Goal: Complete application form: Complete application form

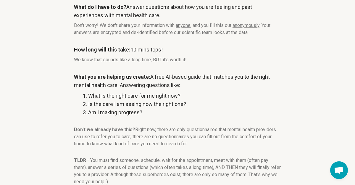
scroll to position [102, 0]
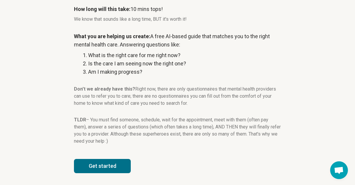
click at [116, 165] on button "Get started" at bounding box center [102, 166] width 57 height 14
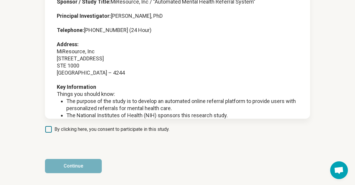
scroll to position [70, 0]
click at [80, 132] on span "By clicking here, you consent to participate in this study." at bounding box center [111, 129] width 115 height 7
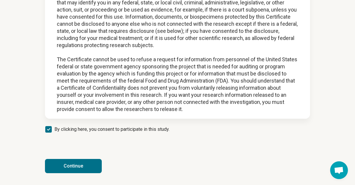
scroll to position [750, 0]
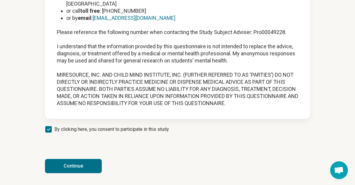
click at [73, 168] on button "Continue" at bounding box center [73, 166] width 57 height 14
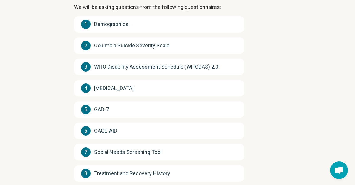
scroll to position [150, 0]
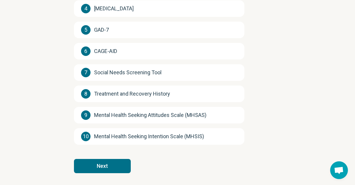
click at [107, 167] on button "Next" at bounding box center [102, 166] width 57 height 14
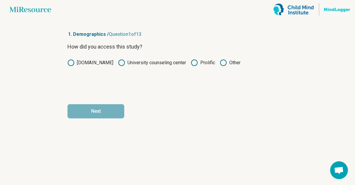
click at [199, 65] on label "Prolific" at bounding box center [203, 62] width 24 height 7
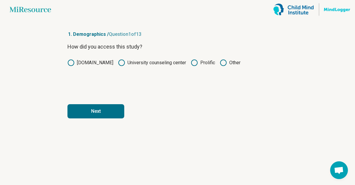
click at [105, 115] on button "Next" at bounding box center [95, 111] width 57 height 14
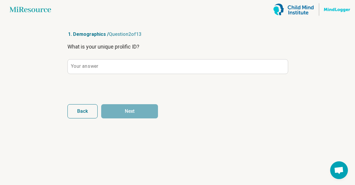
click at [113, 74] on div "What is your unique prolific ID? Your answer" at bounding box center [177, 68] width 220 height 50
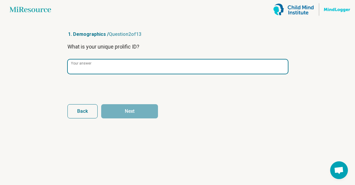
click at [111, 69] on input "Your answer" at bounding box center [178, 66] width 220 height 14
paste input "**********"
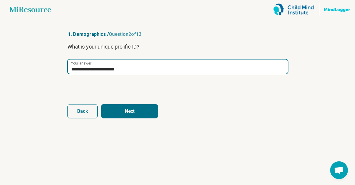
type input "**********"
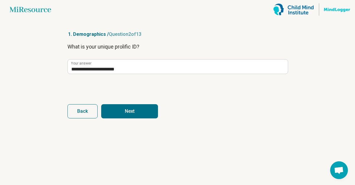
click at [146, 109] on button "Next" at bounding box center [129, 111] width 57 height 14
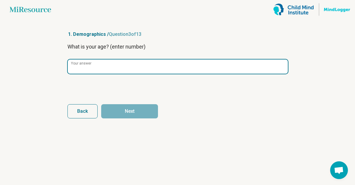
click at [109, 65] on input "Your answer" at bounding box center [178, 66] width 220 height 14
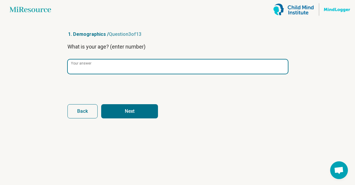
type input "**"
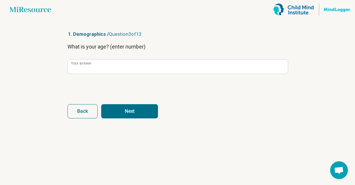
click at [141, 96] on form "What is your age? (enter number) ** Your answer Back Next" at bounding box center [177, 81] width 220 height 76
click at [141, 122] on article "1. Demographics / Question 3 of 13 What is your age? (enter number) ** Your ans…" at bounding box center [177, 102] width 239 height 166
click at [141, 117] on button "Next" at bounding box center [129, 111] width 57 height 14
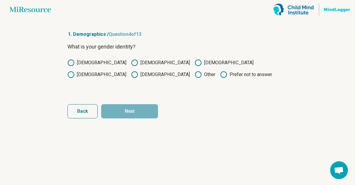
click at [131, 65] on label "[DEMOGRAPHIC_DATA]" at bounding box center [160, 62] width 59 height 7
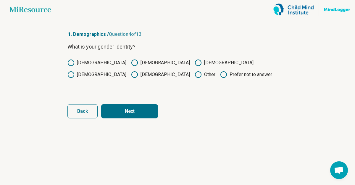
click at [120, 116] on button "Next" at bounding box center [129, 111] width 57 height 14
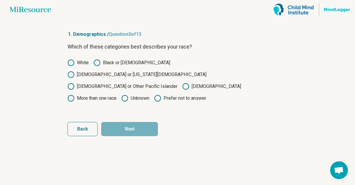
click at [154, 95] on label "Prefer not to answer" at bounding box center [180, 98] width 52 height 7
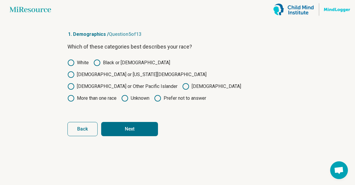
click at [135, 122] on button "Next" at bounding box center [129, 129] width 57 height 14
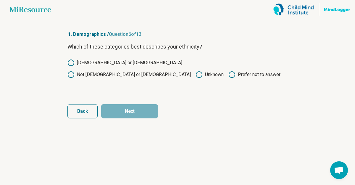
click at [98, 62] on label "[DEMOGRAPHIC_DATA] or [DEMOGRAPHIC_DATA]" at bounding box center [124, 62] width 115 height 7
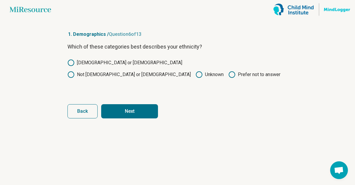
click at [132, 106] on button "Next" at bounding box center [129, 111] width 57 height 14
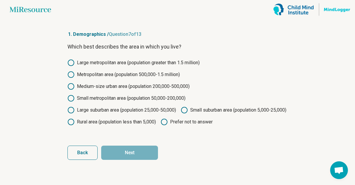
click at [102, 63] on label "Large metropolitan area (population greater than 1.5 million)" at bounding box center [133, 62] width 132 height 7
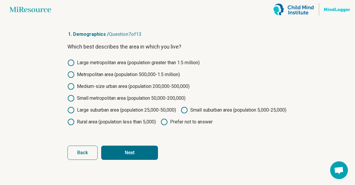
click at [126, 160] on button "Next" at bounding box center [129, 153] width 57 height 14
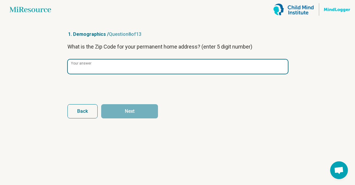
click at [109, 61] on input "Your answer" at bounding box center [178, 66] width 220 height 14
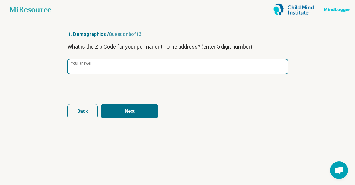
type input "*****"
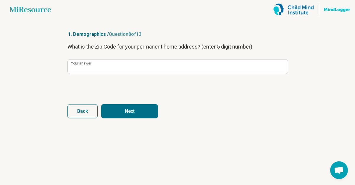
click at [143, 113] on button "Next" at bounding box center [129, 111] width 57 height 14
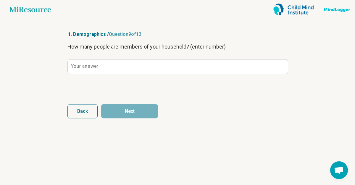
click at [114, 74] on div "How many people are members of your household? (enter number) Your answer" at bounding box center [177, 68] width 220 height 50
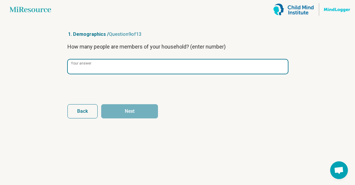
click at [110, 70] on input "Your answer" at bounding box center [178, 66] width 220 height 14
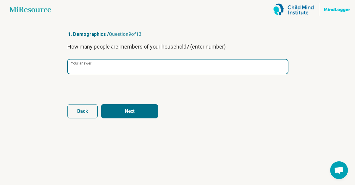
type input "*"
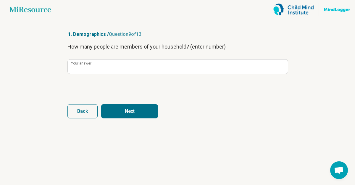
click at [138, 110] on button "Next" at bounding box center [129, 111] width 57 height 14
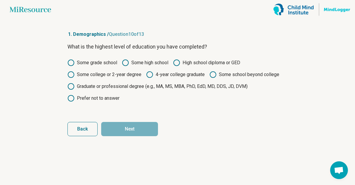
click at [117, 77] on label "Some college or 2-year degree" at bounding box center [104, 74] width 74 height 7
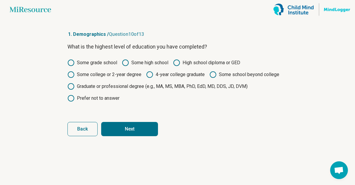
click at [140, 130] on button "Next" at bounding box center [129, 129] width 57 height 14
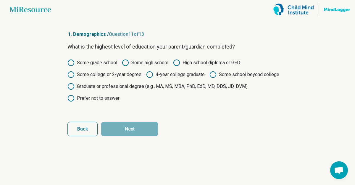
click at [166, 76] on label "4-year college graduate" at bounding box center [175, 74] width 59 height 7
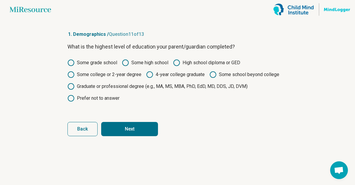
click at [137, 124] on button "Next" at bounding box center [129, 129] width 57 height 14
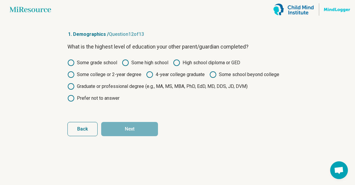
click at [125, 77] on label "Some college or 2-year degree" at bounding box center [104, 74] width 74 height 7
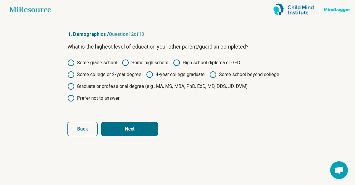
click at [127, 126] on button "Next" at bounding box center [129, 129] width 57 height 14
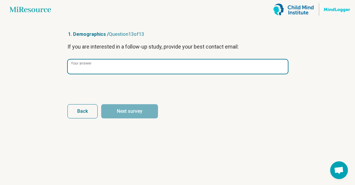
click at [120, 69] on input "Your answer" at bounding box center [178, 66] width 220 height 14
paste input "**********"
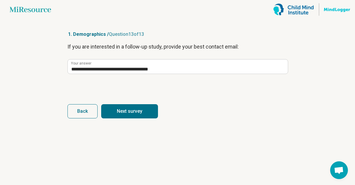
click at [135, 111] on button "Next survey" at bounding box center [129, 111] width 57 height 14
type input "**********"
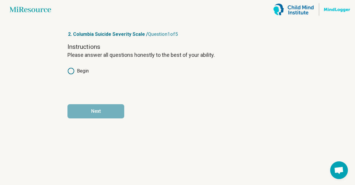
click at [72, 70] on icon at bounding box center [70, 70] width 7 height 7
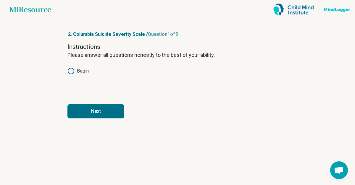
click at [80, 107] on button "Next" at bounding box center [95, 111] width 57 height 14
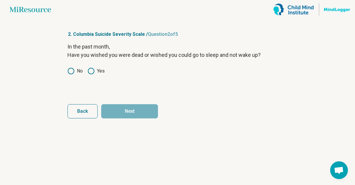
click at [76, 76] on div "In the past month, Have you wished you were dead or wished you could go to slee…" at bounding box center [177, 68] width 220 height 50
click at [70, 72] on icon at bounding box center [70, 70] width 7 height 7
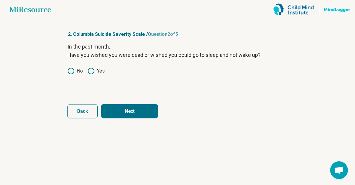
click at [132, 118] on article "2. Columbia Suicide Severity Scale / Question 2 of 5 In the past month, Have yo…" at bounding box center [177, 102] width 239 height 166
click at [131, 112] on button "Next" at bounding box center [129, 111] width 57 height 14
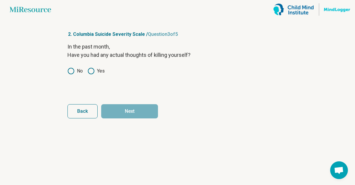
click at [72, 70] on icon at bounding box center [70, 70] width 7 height 7
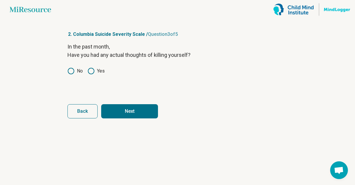
click at [135, 102] on form "In the past month, Have you had any actual thoughts of killing yourself? No Yes…" at bounding box center [177, 81] width 220 height 76
click at [135, 111] on button "Next" at bounding box center [129, 111] width 57 height 14
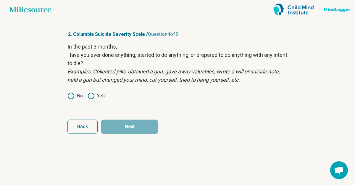
click at [77, 94] on label "No" at bounding box center [74, 95] width 15 height 7
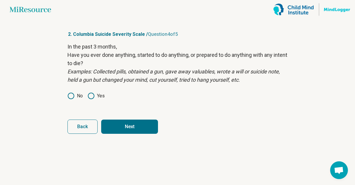
click at [127, 130] on button "Next" at bounding box center [129, 126] width 57 height 14
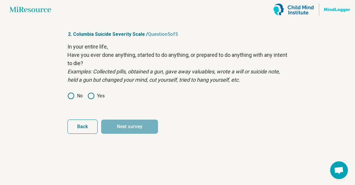
click at [86, 94] on div "No Yes" at bounding box center [177, 95] width 220 height 7
click at [96, 98] on label "Yes" at bounding box center [96, 95] width 17 height 7
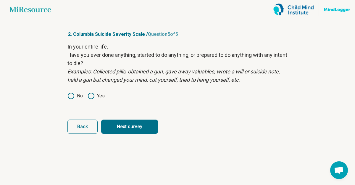
click at [117, 126] on button "Next survey" at bounding box center [129, 126] width 57 height 14
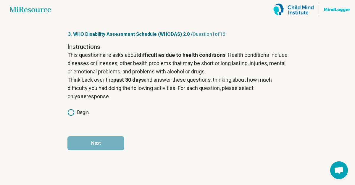
click at [73, 119] on div "Instructions This questionnaire asks about difficulties due to health condition…" at bounding box center [177, 84] width 220 height 82
click at [73, 116] on div "Instructions This questionnaire asks about difficulties due to health condition…" at bounding box center [177, 84] width 220 height 82
click at [70, 112] on icon at bounding box center [70, 112] width 7 height 7
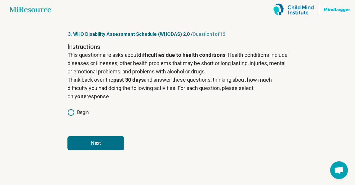
click at [86, 140] on button "Next" at bounding box center [95, 143] width 57 height 14
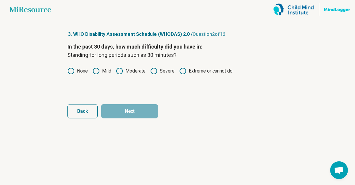
click at [128, 72] on label "Moderate" at bounding box center [131, 70] width 30 height 7
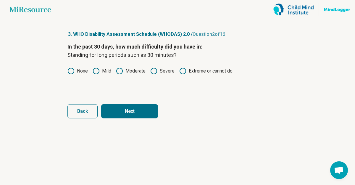
click at [81, 72] on label "None" at bounding box center [77, 70] width 20 height 7
click at [118, 111] on button "Next" at bounding box center [129, 111] width 57 height 14
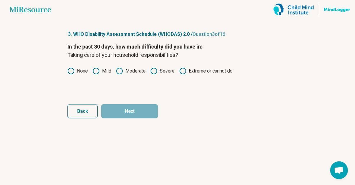
click at [75, 69] on label "None" at bounding box center [77, 70] width 20 height 7
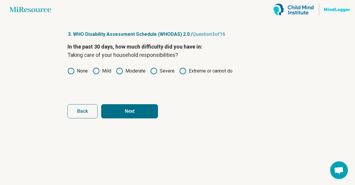
click at [124, 119] on article "3. WHO Disability Assessment Schedule (WHODAS) 2.0 / Question 3 of 16 In the pa…" at bounding box center [177, 102] width 239 height 166
click at [120, 114] on button "Next" at bounding box center [129, 111] width 57 height 14
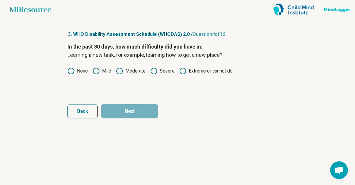
click at [75, 69] on label "None" at bounding box center [77, 70] width 20 height 7
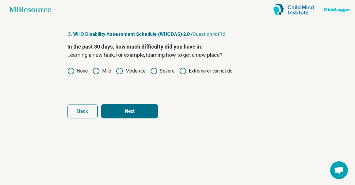
click at [121, 110] on button "Next" at bounding box center [129, 111] width 57 height 14
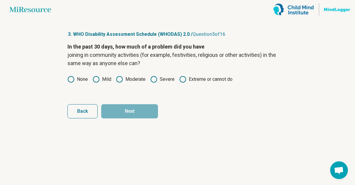
click at [78, 78] on label "None" at bounding box center [77, 79] width 20 height 7
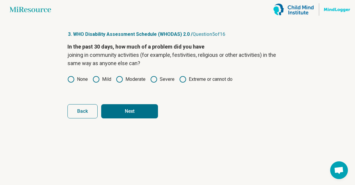
click at [125, 108] on button "Next" at bounding box center [129, 111] width 57 height 14
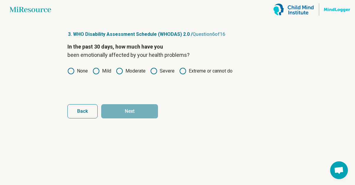
click at [96, 73] on icon at bounding box center [96, 70] width 7 height 7
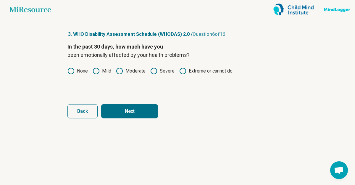
click at [77, 71] on label "None" at bounding box center [77, 70] width 20 height 7
click at [136, 107] on button "Next" at bounding box center [129, 111] width 57 height 14
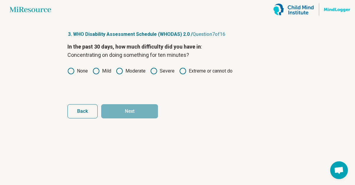
click at [123, 74] on icon at bounding box center [119, 70] width 7 height 7
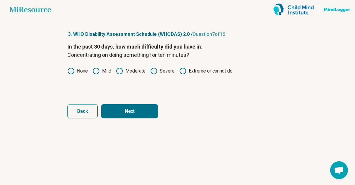
click at [127, 105] on button "Next" at bounding box center [129, 111] width 57 height 14
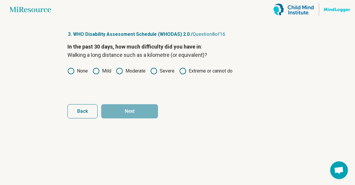
click at [76, 73] on label "None" at bounding box center [77, 70] width 20 height 7
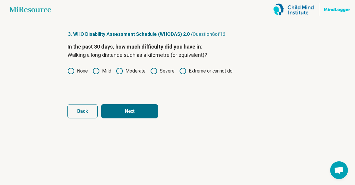
click at [127, 117] on button "Next" at bounding box center [129, 111] width 57 height 14
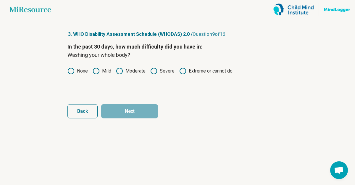
click at [74, 69] on icon at bounding box center [70, 70] width 7 height 7
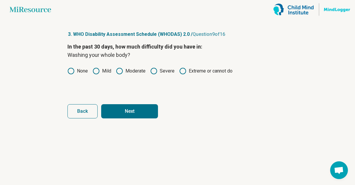
click at [123, 113] on button "Next" at bounding box center [129, 111] width 57 height 14
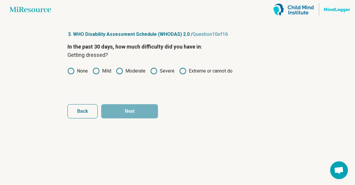
click at [74, 69] on icon at bounding box center [70, 70] width 7 height 7
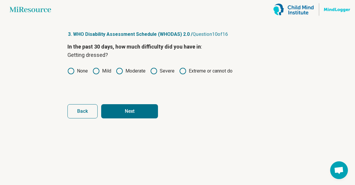
click at [130, 113] on button "Next" at bounding box center [129, 111] width 57 height 14
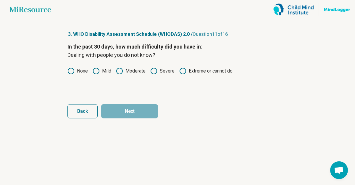
click at [77, 73] on label "None" at bounding box center [77, 70] width 20 height 7
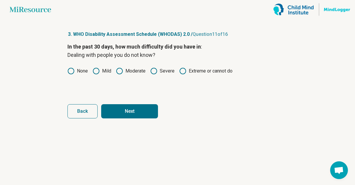
click at [121, 108] on button "Next" at bounding box center [129, 111] width 57 height 14
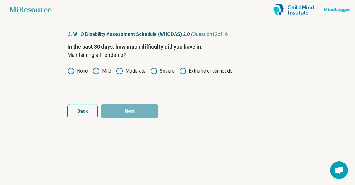
click at [96, 72] on icon at bounding box center [96, 70] width 7 height 7
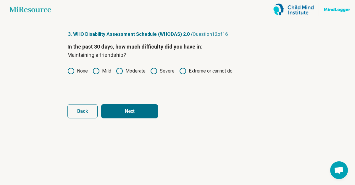
click at [121, 103] on form "In the past 30 days, how much difficulty did you have in : Maintaining a friend…" at bounding box center [177, 81] width 220 height 76
click at [126, 110] on button "Next" at bounding box center [129, 111] width 57 height 14
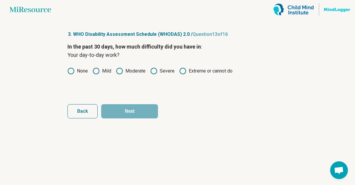
click at [98, 72] on icon at bounding box center [96, 70] width 7 height 7
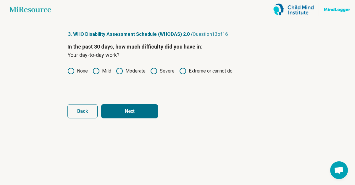
click at [127, 104] on button "Next" at bounding box center [129, 111] width 57 height 14
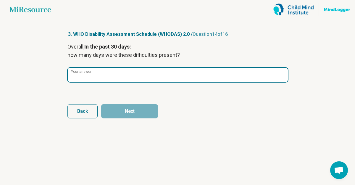
click at [96, 79] on input "Your answer" at bounding box center [178, 75] width 220 height 14
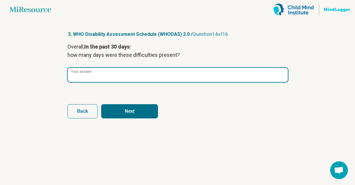
type input "*"
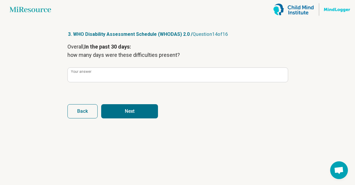
click at [130, 117] on button "Next" at bounding box center [129, 111] width 57 height 14
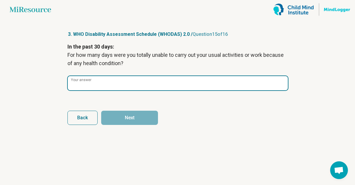
click at [130, 84] on input "Your answer" at bounding box center [178, 83] width 220 height 14
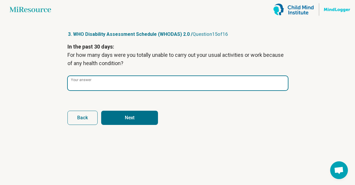
type input "*"
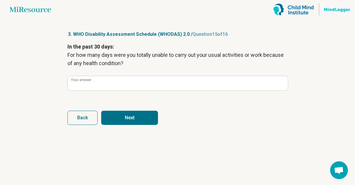
click at [143, 122] on button "Next" at bounding box center [129, 118] width 57 height 14
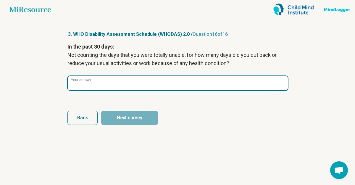
click at [110, 81] on input "Your answer" at bounding box center [178, 83] width 220 height 14
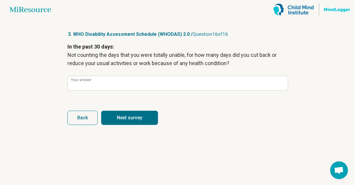
click at [119, 117] on button "Next survey" at bounding box center [129, 118] width 57 height 14
type input "*"
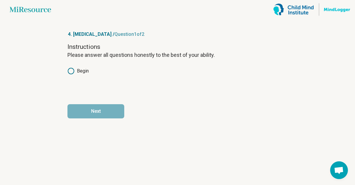
click at [77, 66] on div "Instructions Please answer all questions honestly to the best of your ability. …" at bounding box center [177, 68] width 220 height 50
click at [77, 70] on label "Begin" at bounding box center [77, 70] width 21 height 7
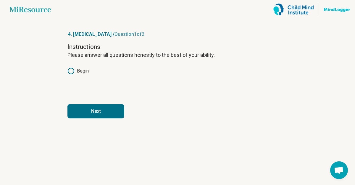
click at [94, 112] on button "Next" at bounding box center [95, 111] width 57 height 14
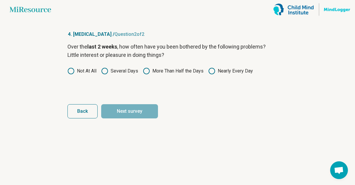
click at [106, 72] on icon at bounding box center [104, 70] width 7 height 7
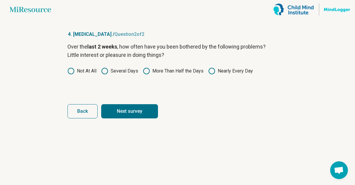
click at [115, 115] on button "Next survey" at bounding box center [129, 111] width 57 height 14
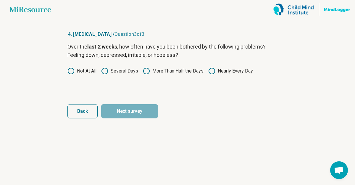
click at [110, 71] on label "Several Days" at bounding box center [119, 70] width 37 height 7
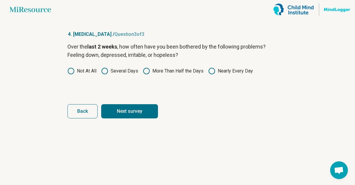
click at [125, 127] on article "4. [MEDICAL_DATA] / Question 3 of 3 Over the last 2 weeks , how often have you …" at bounding box center [177, 102] width 239 height 166
click at [123, 118] on button "Next survey" at bounding box center [129, 111] width 57 height 14
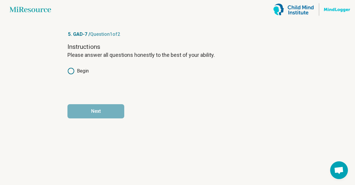
click at [71, 73] on icon at bounding box center [70, 70] width 7 height 7
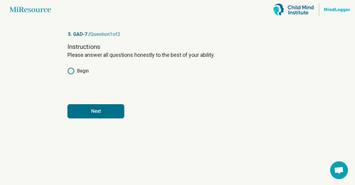
click at [90, 117] on button "Next" at bounding box center [95, 111] width 57 height 14
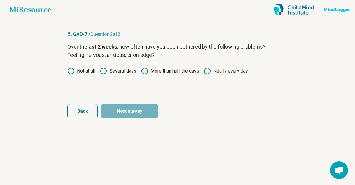
click at [76, 68] on label "Not at all" at bounding box center [81, 70] width 28 height 7
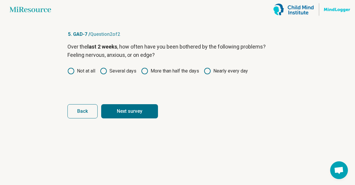
click at [119, 113] on button "Next survey" at bounding box center [129, 111] width 57 height 14
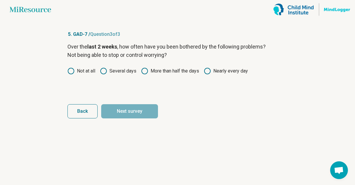
click at [84, 112] on span "Back" at bounding box center [82, 111] width 11 height 5
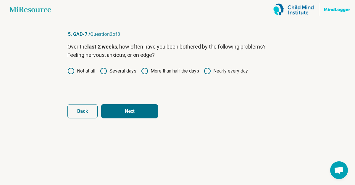
click at [110, 69] on label "Several days" at bounding box center [118, 70] width 36 height 7
click at [123, 113] on button "Next" at bounding box center [129, 111] width 57 height 14
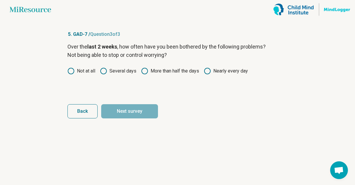
click at [109, 72] on label "Several days" at bounding box center [118, 70] width 36 height 7
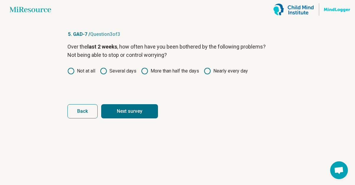
click at [119, 115] on button "Next survey" at bounding box center [129, 111] width 57 height 14
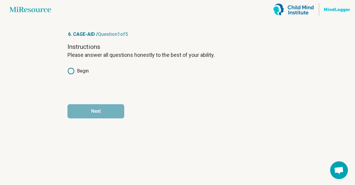
click at [84, 71] on label "Begin" at bounding box center [77, 70] width 21 height 7
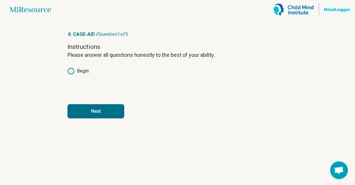
click at [88, 111] on button "Next" at bounding box center [95, 111] width 57 height 14
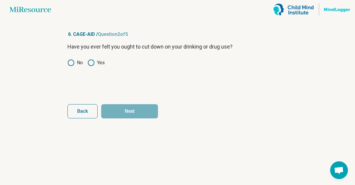
click at [95, 64] on label "Yes" at bounding box center [96, 62] width 17 height 7
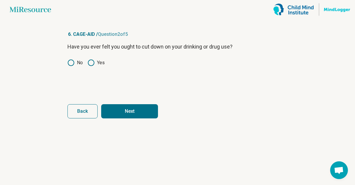
click at [119, 119] on article "6. CAGE-AID / Question 2 of 5 Have you ever felt you ought to cut down on your …" at bounding box center [177, 102] width 239 height 166
click at [119, 114] on button "Next" at bounding box center [129, 111] width 57 height 14
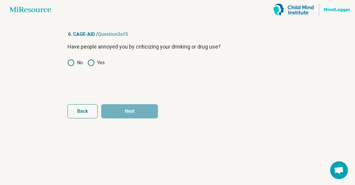
click at [100, 70] on div "Have people annoyed you by criticizing your drinking or drug use? No Yes" at bounding box center [177, 68] width 220 height 50
click at [93, 64] on icon at bounding box center [91, 62] width 7 height 7
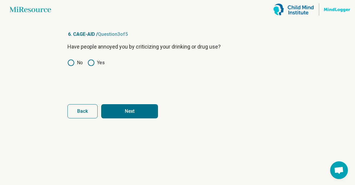
click at [75, 62] on label "No" at bounding box center [74, 62] width 15 height 7
click at [125, 116] on button "Next" at bounding box center [129, 111] width 57 height 14
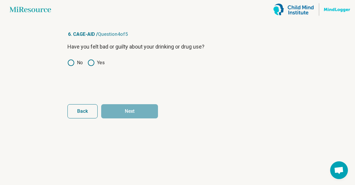
click at [95, 64] on label "Yes" at bounding box center [96, 62] width 17 height 7
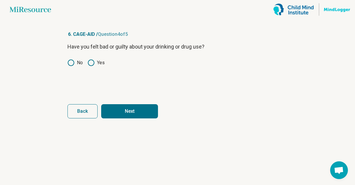
click at [128, 114] on button "Next" at bounding box center [129, 111] width 57 height 14
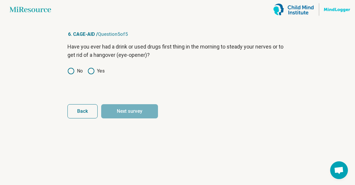
click at [79, 70] on label "No" at bounding box center [74, 70] width 15 height 7
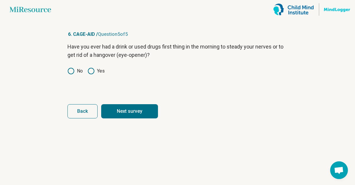
click at [130, 110] on button "Next survey" at bounding box center [129, 111] width 57 height 14
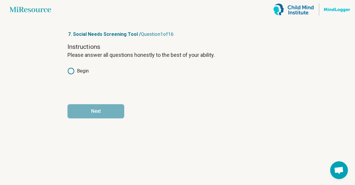
click at [78, 67] on label "Begin" at bounding box center [77, 70] width 21 height 7
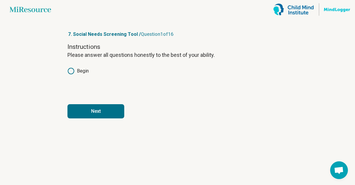
click at [94, 113] on button "Next" at bounding box center [95, 111] width 57 height 14
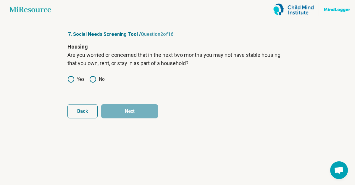
click at [72, 77] on icon at bounding box center [70, 79] width 7 height 7
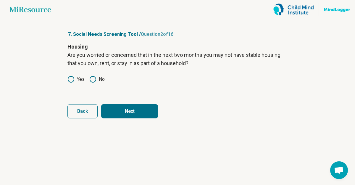
click at [91, 81] on icon at bounding box center [92, 79] width 7 height 7
click at [121, 109] on button "Next" at bounding box center [129, 111] width 57 height 14
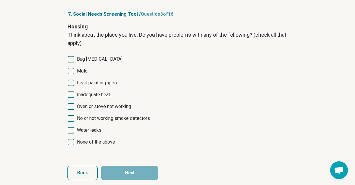
scroll to position [21, 0]
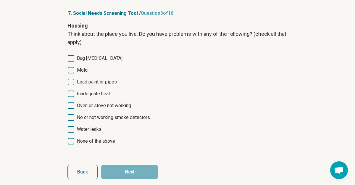
click at [97, 143] on span "None of the above" at bounding box center [96, 141] width 38 height 7
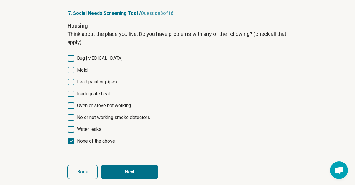
click at [139, 177] on button "Next" at bounding box center [129, 172] width 57 height 14
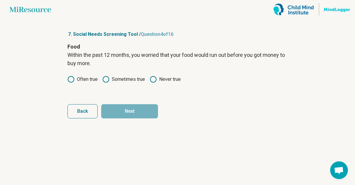
scroll to position [0, 0]
click at [152, 81] on icon at bounding box center [153, 79] width 7 height 7
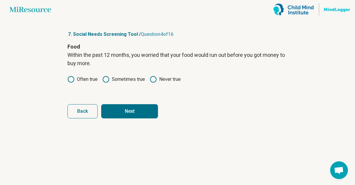
click at [146, 108] on button "Next" at bounding box center [129, 111] width 57 height 14
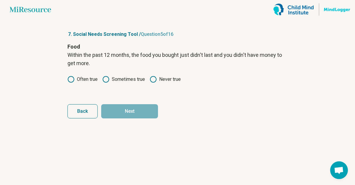
click at [163, 77] on label "Never true" at bounding box center [165, 79] width 31 height 7
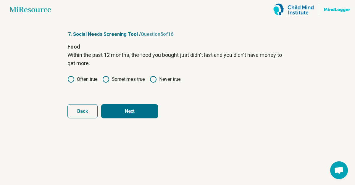
click at [140, 108] on button "Next" at bounding box center [129, 111] width 57 height 14
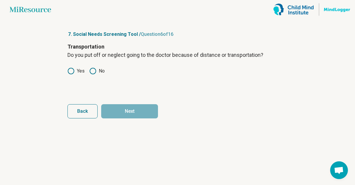
click at [90, 72] on circle at bounding box center [93, 71] width 6 height 6
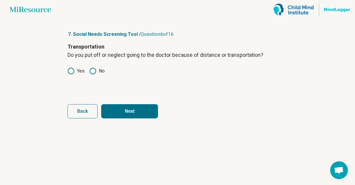
click at [130, 118] on button "Next" at bounding box center [129, 111] width 57 height 14
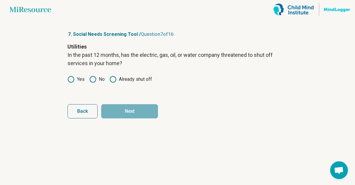
click at [99, 81] on label "No" at bounding box center [96, 79] width 15 height 7
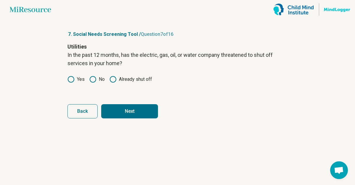
click at [143, 120] on article "7. Social Needs Screening Tool / Question 7 of 16 Utilities In the past 12 mont…" at bounding box center [177, 102] width 239 height 166
click at [139, 113] on button "Next" at bounding box center [129, 111] width 57 height 14
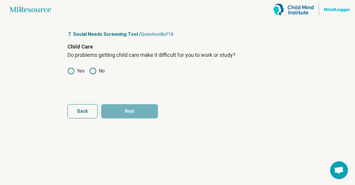
click at [74, 73] on icon at bounding box center [70, 70] width 7 height 7
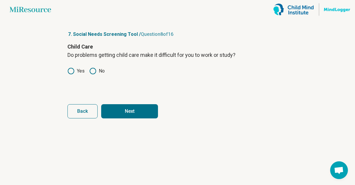
click at [119, 108] on button "Next" at bounding box center [129, 111] width 57 height 14
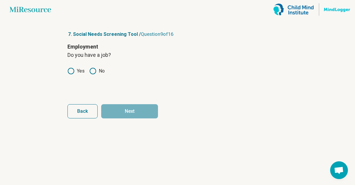
click at [76, 72] on label "Yes" at bounding box center [75, 70] width 17 height 7
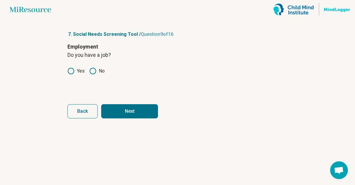
click at [147, 120] on article "7. Social Needs Screening Tool / Question 9 of 16 Employment Do you have a job?…" at bounding box center [177, 102] width 239 height 166
click at [143, 116] on button "Next" at bounding box center [129, 111] width 57 height 14
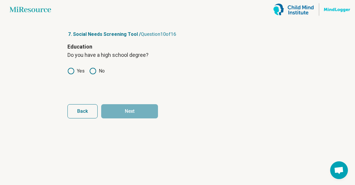
click at [75, 69] on label "Yes" at bounding box center [75, 70] width 17 height 7
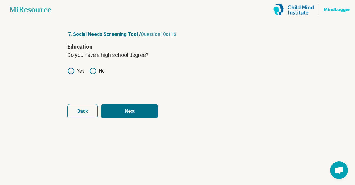
click at [135, 113] on button "Next" at bounding box center [129, 111] width 57 height 14
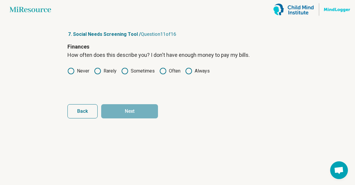
click at [83, 72] on label "Never" at bounding box center [78, 70] width 22 height 7
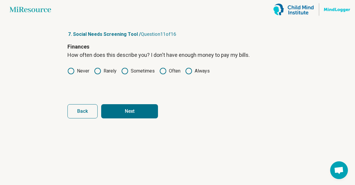
click at [129, 106] on button "Next" at bounding box center [129, 111] width 57 height 14
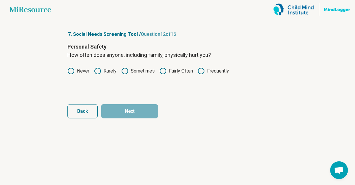
click at [83, 73] on label "Never" at bounding box center [78, 70] width 22 height 7
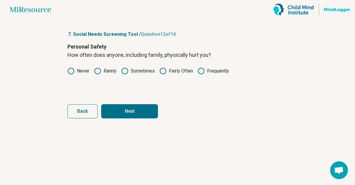
click at [132, 119] on article "7. Social Needs Screening Tool / Question 12 of 16 Personal Safety How often do…" at bounding box center [177, 102] width 239 height 166
click at [131, 118] on button "Next" at bounding box center [129, 111] width 57 height 14
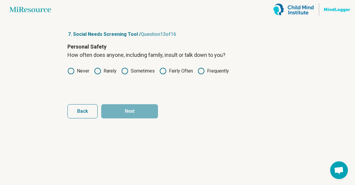
click at [63, 63] on article "7. Social Needs Screening Tool / Question 13 of 16 Personal Safety How often do…" at bounding box center [177, 102] width 239 height 166
click at [72, 68] on circle at bounding box center [71, 71] width 6 height 6
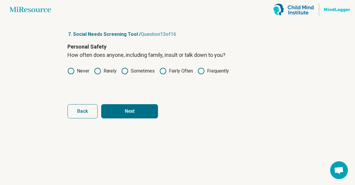
click at [116, 114] on button "Next" at bounding box center [129, 111] width 57 height 14
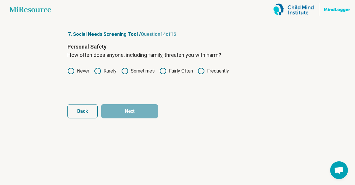
click at [81, 72] on label "Never" at bounding box center [78, 70] width 22 height 7
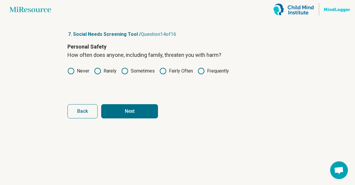
click at [134, 118] on article "7. Social Needs Screening Tool / Question 14 of 16 Personal Safety How often do…" at bounding box center [177, 102] width 239 height 166
click at [124, 116] on button "Next" at bounding box center [129, 111] width 57 height 14
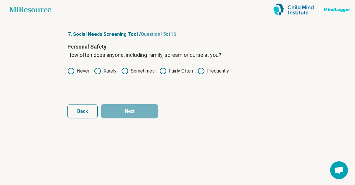
click at [78, 75] on div "Personal Safety How often does anyone, including family, scream or curse at you…" at bounding box center [177, 68] width 220 height 50
click at [77, 74] on label "Never" at bounding box center [78, 70] width 22 height 7
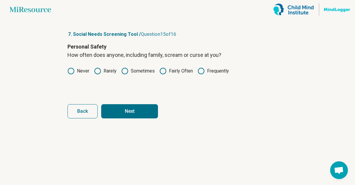
click at [118, 107] on button "Next" at bounding box center [129, 111] width 57 height 14
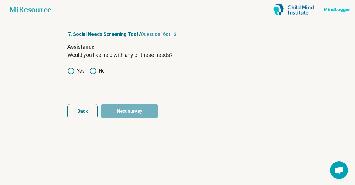
click at [96, 73] on icon at bounding box center [92, 70] width 7 height 7
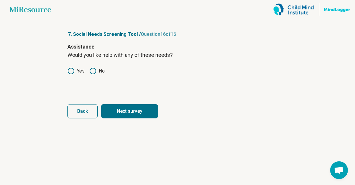
click at [139, 116] on button "Next survey" at bounding box center [129, 111] width 57 height 14
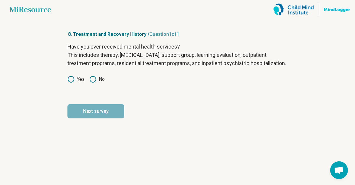
click at [89, 83] on icon at bounding box center [92, 79] width 7 height 7
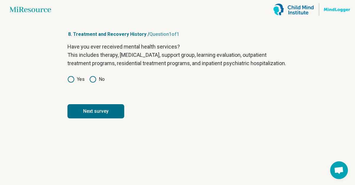
click at [98, 118] on button "Next survey" at bounding box center [95, 111] width 57 height 14
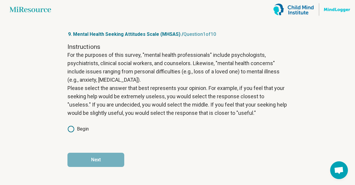
click at [75, 127] on label "Begin" at bounding box center [77, 128] width 21 height 7
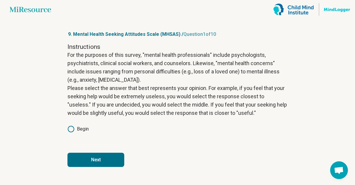
click at [92, 158] on button "Next" at bounding box center [95, 160] width 57 height 14
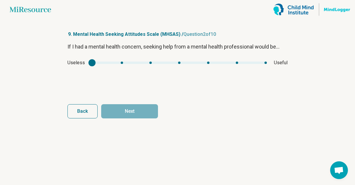
type input "*"
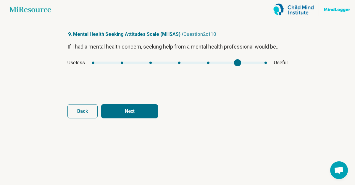
click at [243, 63] on div "mhsas1" at bounding box center [179, 63] width 175 height 2
click at [153, 106] on button "Next" at bounding box center [129, 111] width 57 height 14
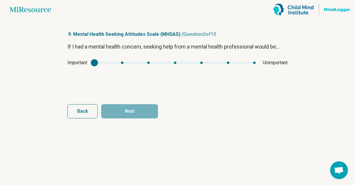
click at [214, 60] on div "Important Unimportant" at bounding box center [177, 62] width 220 height 7
click at [124, 65] on div "Important Unimportant" at bounding box center [177, 62] width 220 height 7
type input "*"
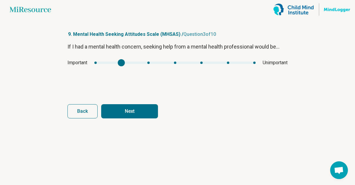
click at [124, 62] on div "mhsas2" at bounding box center [174, 63] width 161 height 2
click at [133, 115] on button "Next" at bounding box center [129, 111] width 57 height 14
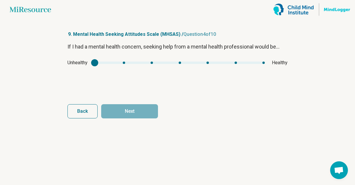
type input "*"
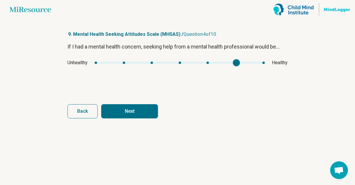
click at [237, 63] on div "mhsas3" at bounding box center [180, 63] width 170 height 2
click at [146, 109] on button "Next" at bounding box center [129, 111] width 57 height 14
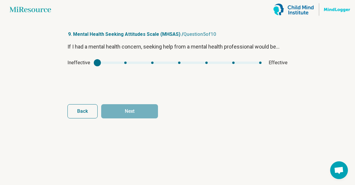
type input "*"
click at [245, 62] on div "mhsas4" at bounding box center [179, 63] width 164 height 2
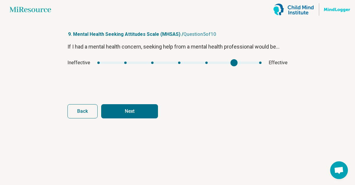
click at [154, 108] on button "Next" at bounding box center [129, 111] width 57 height 14
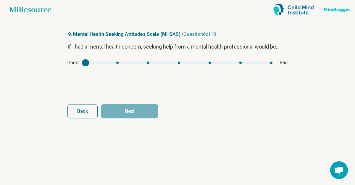
type input "*"
click at [118, 64] on div "mhsas5" at bounding box center [178, 63] width 187 height 2
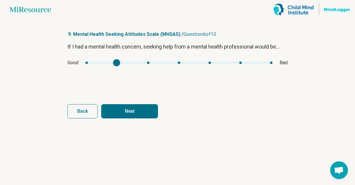
click at [136, 120] on article "9. Mental Health Seeking Attitudes Scale (MHSAS) / Question 6 of 10 If I had a …" at bounding box center [177, 102] width 239 height 166
click at [132, 114] on button "Next" at bounding box center [129, 111] width 57 height 14
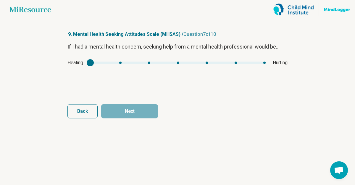
type input "*"
click at [119, 64] on div "mhsas6" at bounding box center [177, 63] width 175 height 2
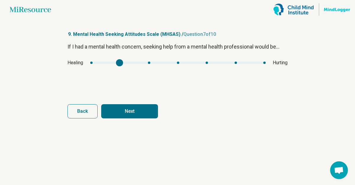
click at [147, 114] on button "Next" at bounding box center [129, 111] width 57 height 14
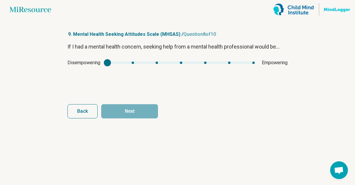
click at [251, 64] on div "Disempowering Empowering" at bounding box center [177, 62] width 220 height 7
type input "*"
click at [251, 62] on div "mhsas7" at bounding box center [180, 63] width 147 height 2
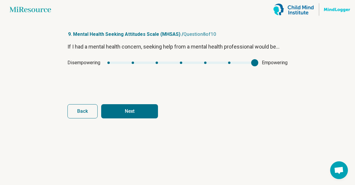
click at [150, 108] on button "Next" at bounding box center [129, 111] width 57 height 14
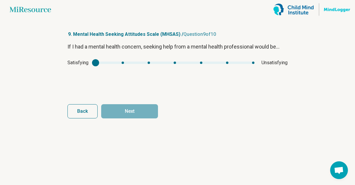
click at [96, 62] on div "mhsas8" at bounding box center [95, 62] width 7 height 7
click at [107, 62] on div "mhsas8" at bounding box center [175, 63] width 159 height 2
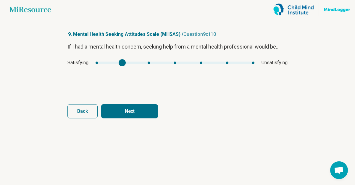
click at [120, 62] on div "mhsas8" at bounding box center [175, 63] width 159 height 2
click at [91, 62] on div "Satisfying Unsatisfying" at bounding box center [177, 62] width 220 height 7
type input "*"
click at [98, 63] on div "mhsas8" at bounding box center [175, 63] width 159 height 2
click at [140, 127] on article "9. Mental Health Seeking Attitudes Scale (MHSAS) / Question 9 of 10 If I had a …" at bounding box center [177, 102] width 239 height 166
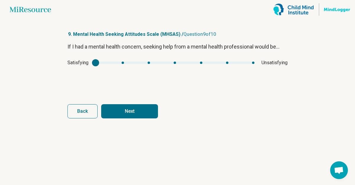
click at [139, 117] on button "Next" at bounding box center [129, 111] width 57 height 14
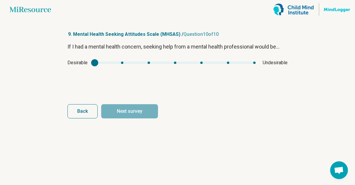
click at [97, 62] on div "mhsas9" at bounding box center [94, 62] width 7 height 7
click at [121, 58] on div "If I had a mental health concern, seeking help from a mental health professiona…" at bounding box center [177, 68] width 220 height 50
click at [121, 61] on div "Desirable Undesirable" at bounding box center [177, 62] width 220 height 7
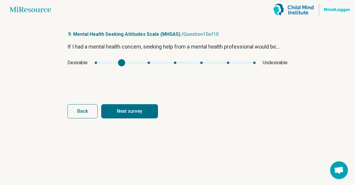
click at [121, 62] on div "mhsas9" at bounding box center [175, 63] width 161 height 2
click at [134, 112] on button "Next survey" at bounding box center [129, 111] width 57 height 14
type input "*"
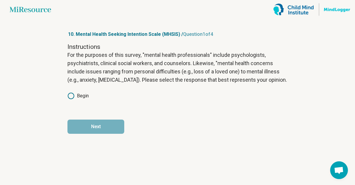
click at [83, 96] on label "Begin" at bounding box center [77, 95] width 21 height 7
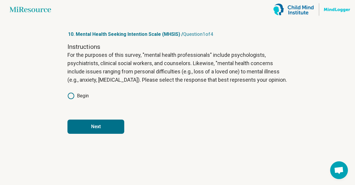
click at [89, 132] on button "Next" at bounding box center [95, 126] width 57 height 14
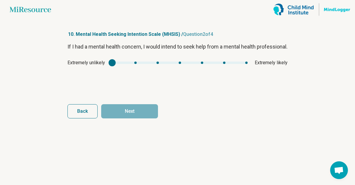
click at [232, 66] on div "Extremely unlikely Extremely likely" at bounding box center [177, 62] width 220 height 7
type input "*"
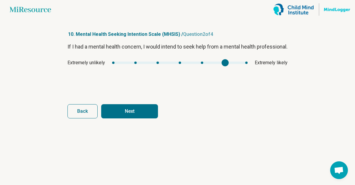
click at [228, 64] on div "mhsis1" at bounding box center [179, 63] width 135 height 2
click at [150, 115] on button "Next" at bounding box center [129, 111] width 57 height 14
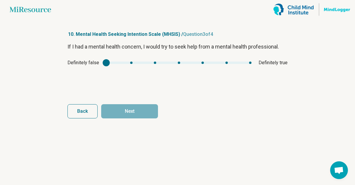
type input "*"
click at [233, 63] on div "mhsis2" at bounding box center [178, 63] width 145 height 2
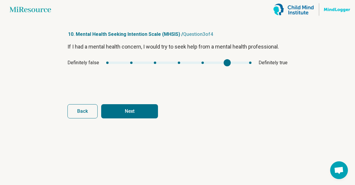
click at [140, 111] on button "Next" at bounding box center [129, 111] width 57 height 14
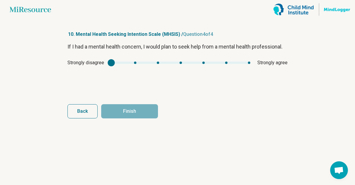
click at [212, 64] on div "Strongly disagree Strongly agree" at bounding box center [177, 62] width 220 height 7
click at [201, 64] on div "Strongly disagree Strongly agree" at bounding box center [177, 62] width 220 height 7
click at [206, 64] on div "mhsis3" at bounding box center [180, 63] width 139 height 2
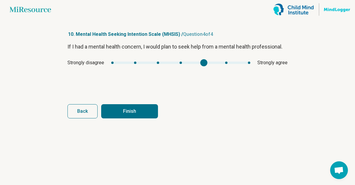
click at [150, 107] on button "Finish" at bounding box center [129, 111] width 57 height 14
type input "*"
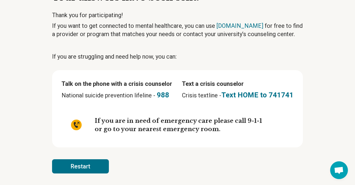
scroll to position [40, 0]
